Goal: Transaction & Acquisition: Download file/media

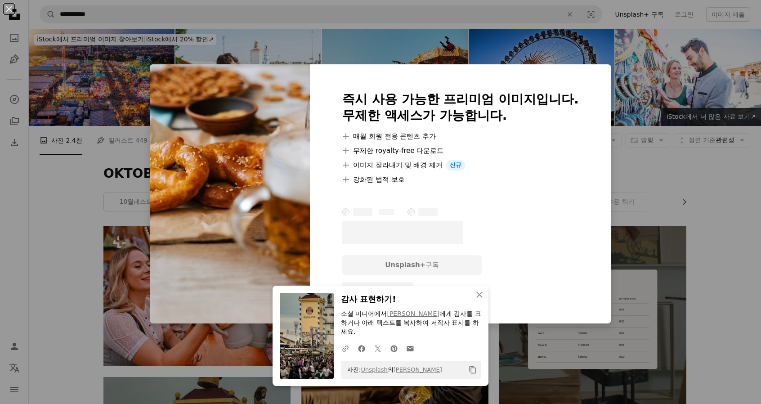
scroll to position [225, 0]
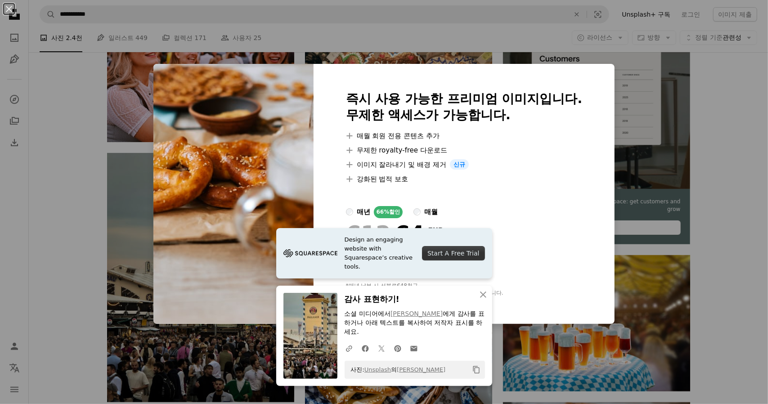
click at [733, 122] on div "An X shape 즉시 사용 가능한 프리미엄 이미지입니다. 무제한 액세스가 가능합니다. A plus sign 매월 회원 전용 콘텐츠 추가 A…" at bounding box center [384, 202] width 768 height 404
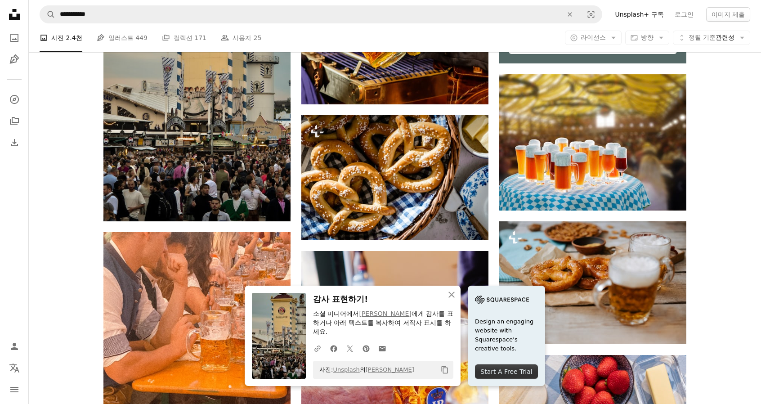
scroll to position [540, 0]
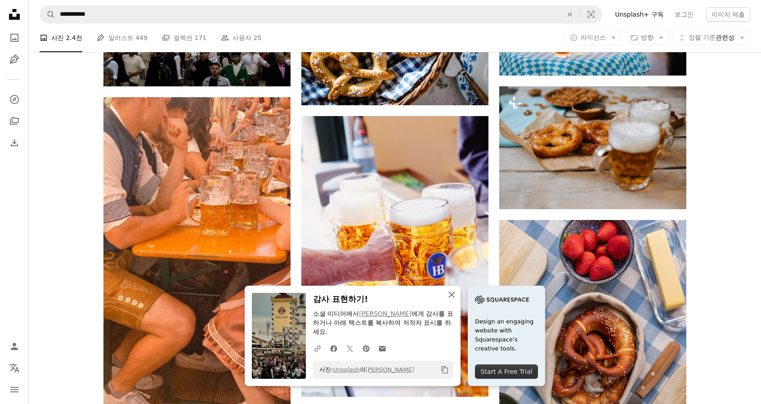
click at [457, 293] on icon "An X shape" at bounding box center [451, 294] width 11 height 11
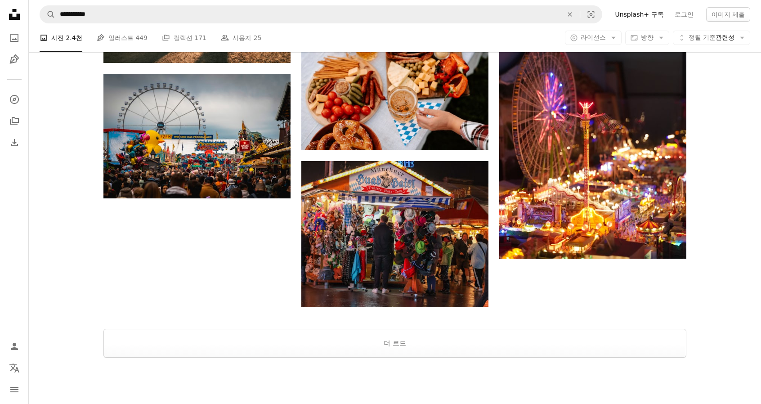
scroll to position [1341, 0]
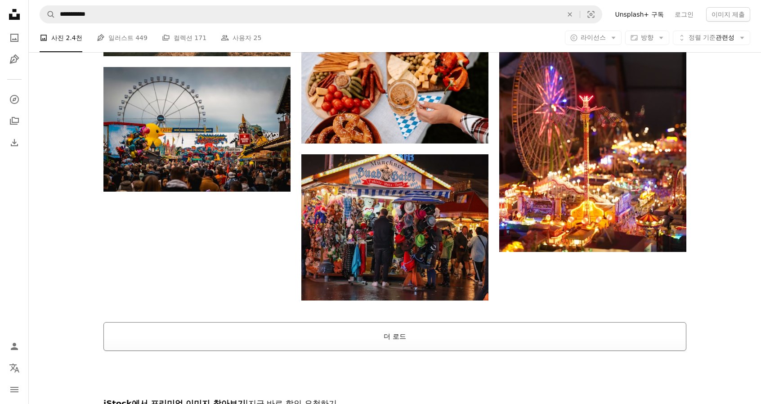
click at [444, 322] on button "더 로드" at bounding box center [395, 336] width 583 height 29
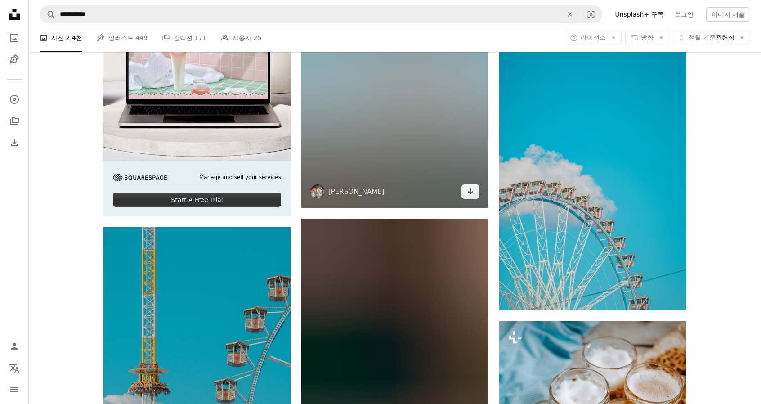
scroll to position [1926, 0]
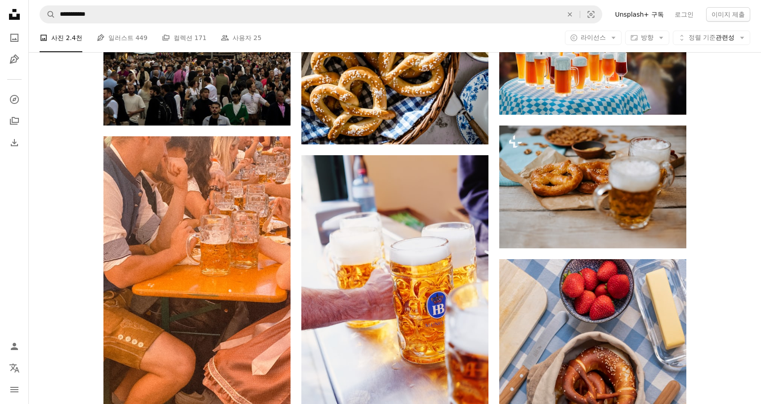
scroll to position [463, 0]
